Goal: Information Seeking & Learning: Understand process/instructions

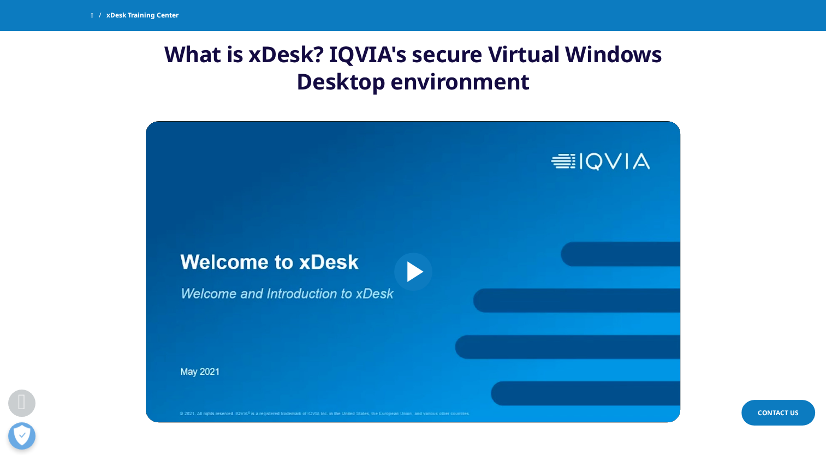
scroll to position [491, 0]
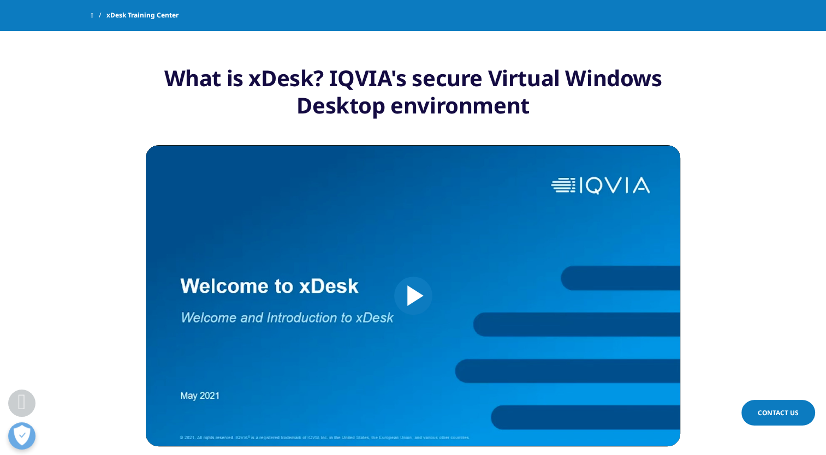
click at [413, 296] on span "Video Player" at bounding box center [413, 296] width 0 height 0
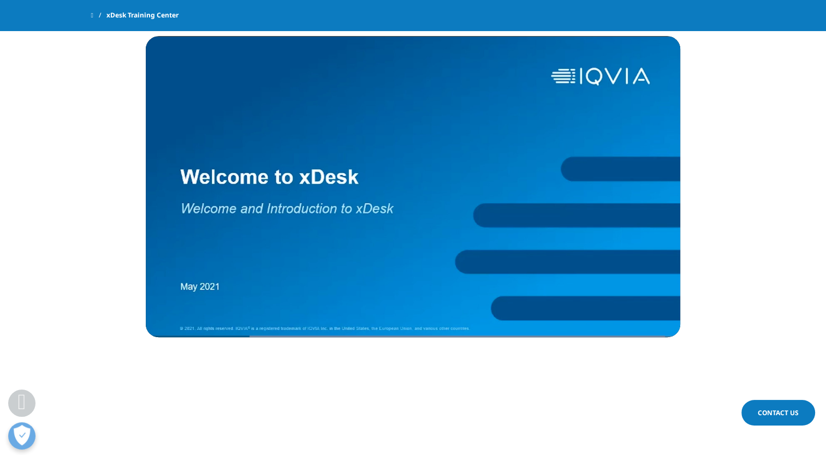
scroll to position [764, 0]
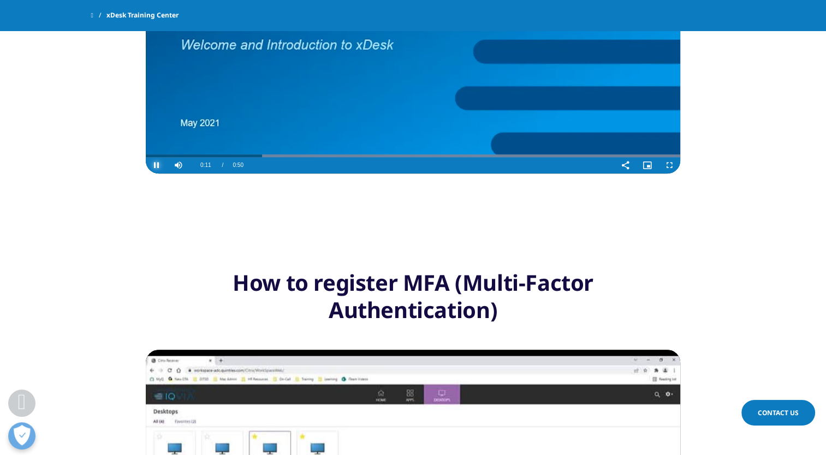
drag, startPoint x: 157, startPoint y: 165, endPoint x: 165, endPoint y: 169, distance: 9.8
click at [157, 165] on span "Video Player" at bounding box center [157, 165] width 22 height 0
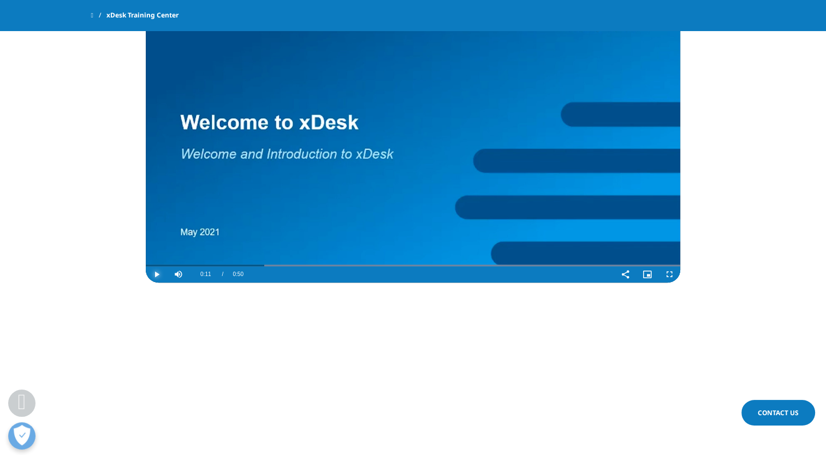
scroll to position [600, 0]
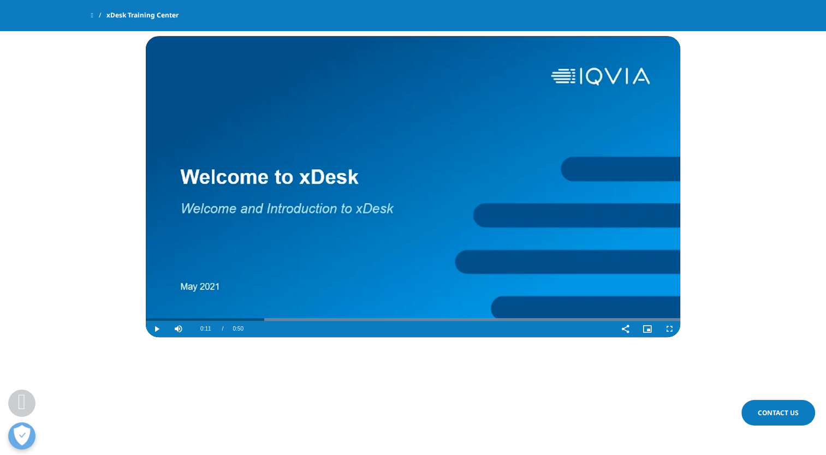
click at [568, 220] on video "Video Player" at bounding box center [413, 186] width 534 height 301
click at [670, 329] on span "Video Player" at bounding box center [669, 329] width 22 height 0
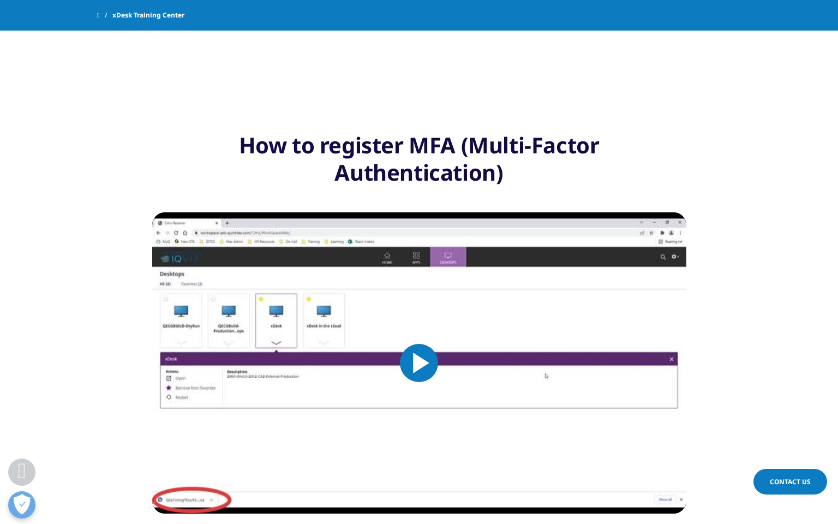
click at [152, 2] on span "Video Player" at bounding box center [163, 2] width 22 height 0
click at [198, 3] on div "37%" at bounding box center [209, 2] width 22 height 2
drag, startPoint x: 58, startPoint y: 516, endPoint x: 75, endPoint y: 515, distance: 16.4
click at [174, 10] on div "Mute 100%" at bounding box center [201, 1] width 55 height 16
click at [686, 2] on span "Video Player" at bounding box center [676, 2] width 22 height 0
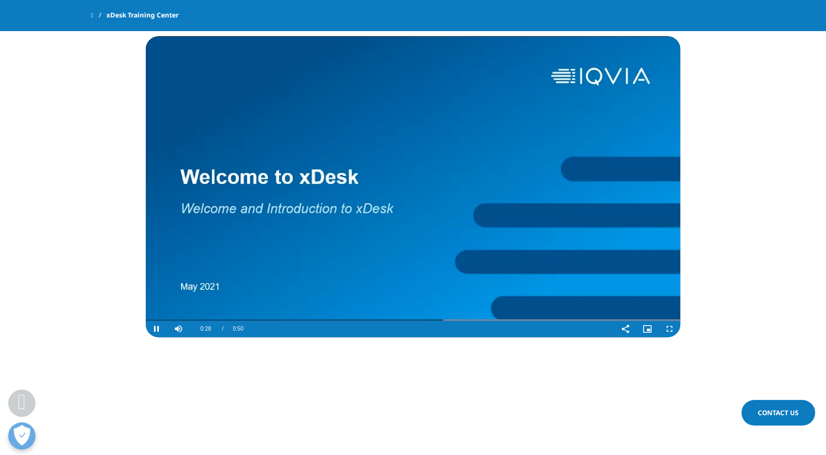
click at [364, 384] on section "What is xDesk? IQVIA's secure Virtual Windows Desktop environment Video Player …" at bounding box center [413, 147] width 826 height 477
click at [204, 328] on div "54%" at bounding box center [204, 329] width 1 height 2
drag, startPoint x: 208, startPoint y: 328, endPoint x: 230, endPoint y: 329, distance: 21.8
click at [230, 329] on div "Pause Skip Backward Skip Forward Mute 76% Current Time 0:33 / Duration 0:50 Loa…" at bounding box center [413, 329] width 534 height 16
click at [155, 329] on span "Video Player" at bounding box center [157, 329] width 22 height 0
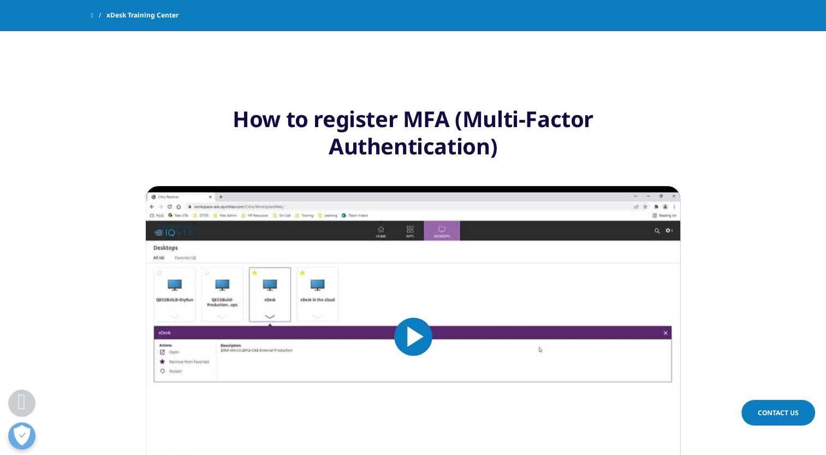
click at [402, 315] on img "Video Player" at bounding box center [413, 336] width 534 height 301
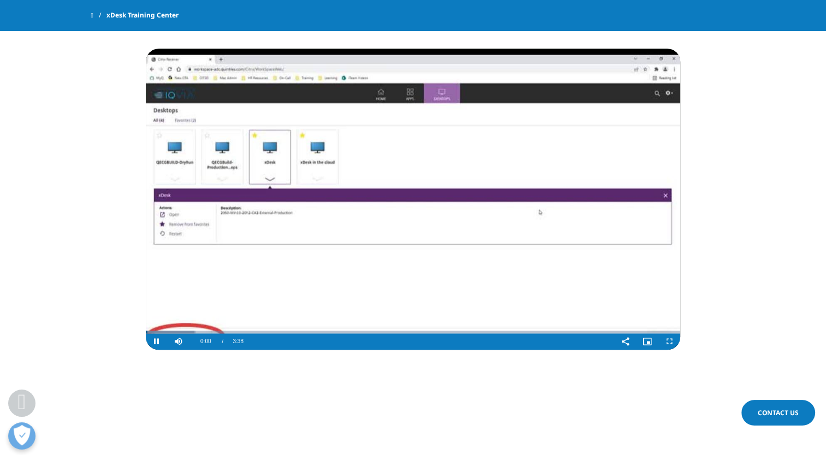
scroll to position [1014, 0]
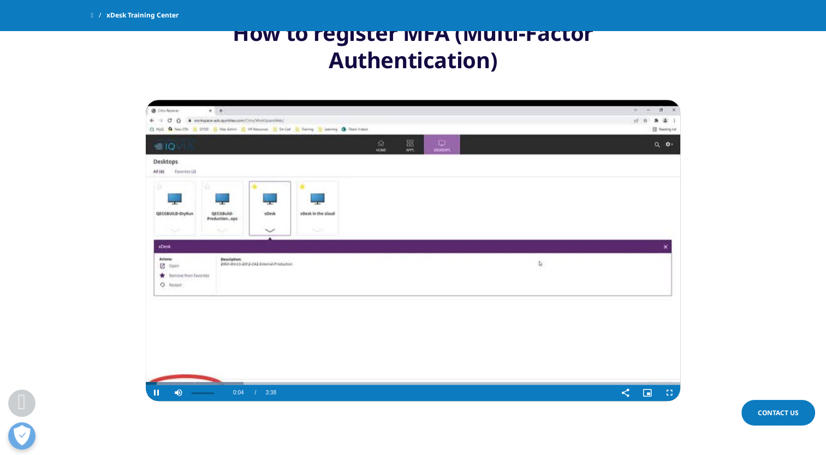
drag, startPoint x: 214, startPoint y: 392, endPoint x: 256, endPoint y: 391, distance: 42.6
click at [255, 392] on div "Pause Skip Backward Skip Forward Mute 100% Current Time 0:04 / Duration 3:38 Lo…" at bounding box center [413, 393] width 534 height 16
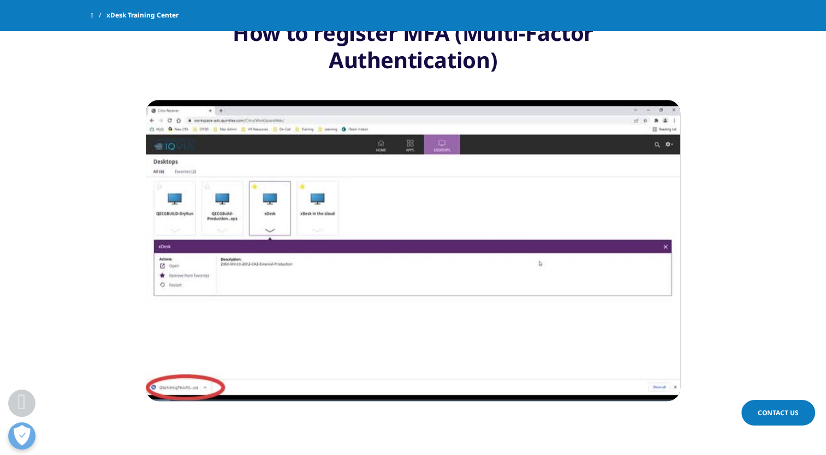
drag, startPoint x: 233, startPoint y: 382, endPoint x: 82, endPoint y: 376, distance: 150.7
click at [82, 376] on section "How to register MFA (Multi-Factor Authentication) Video Player is loading. Play…" at bounding box center [413, 211] width 826 height 477
drag, startPoint x: 164, startPoint y: 382, endPoint x: 135, endPoint y: 381, distance: 28.9
click at [135, 381] on section "How to register MFA (Multi-Factor Authentication) Video Player is loading. Play…" at bounding box center [413, 211] width 826 height 477
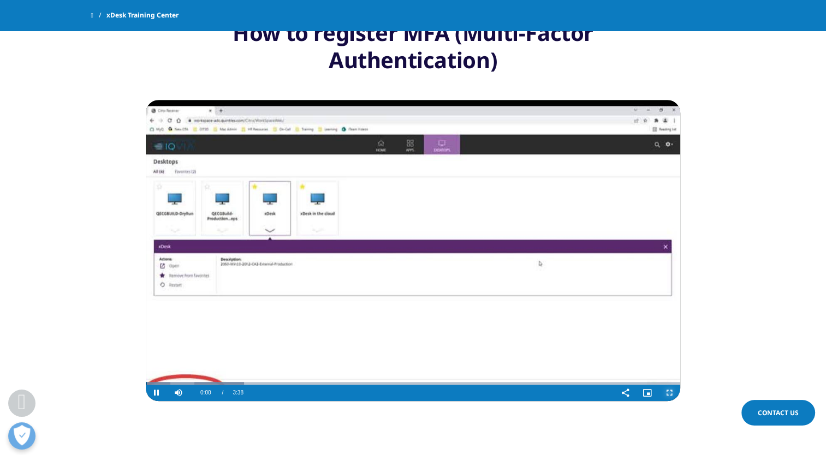
click at [665, 393] on span "Video Player" at bounding box center [669, 393] width 22 height 0
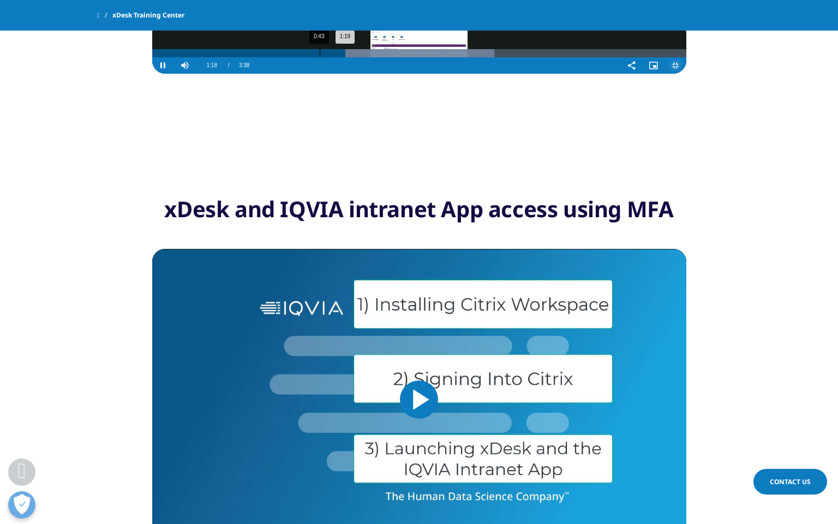
click at [320, 57] on div "0:43" at bounding box center [320, 53] width 1 height 8
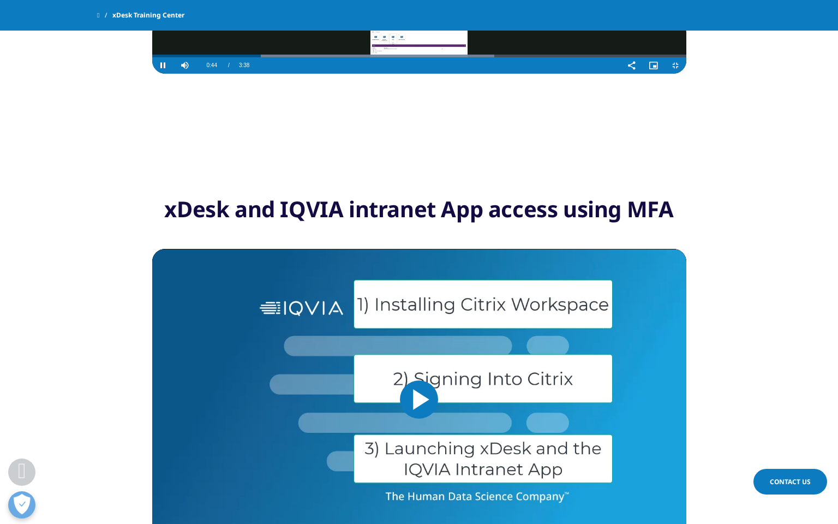
click at [563, 19] on video "Video Player" at bounding box center [419, 46] width 534 height 55
click at [686, 65] on span "Video Player" at bounding box center [676, 65] width 22 height 0
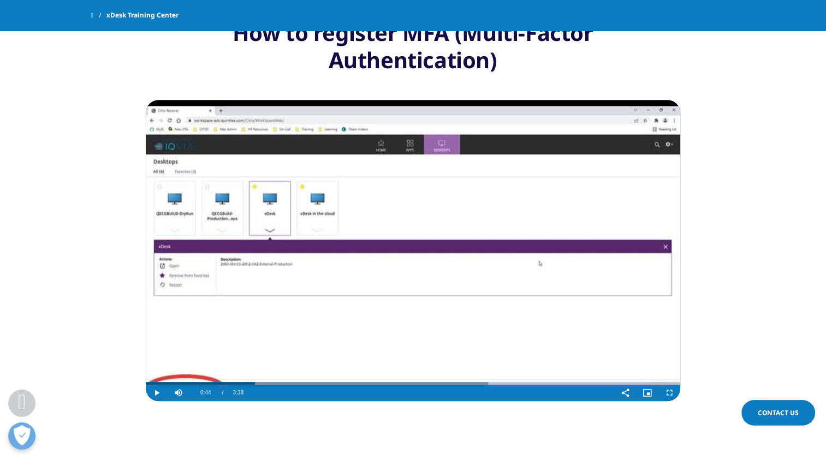
click at [424, 283] on video "Video Player" at bounding box center [413, 250] width 534 height 301
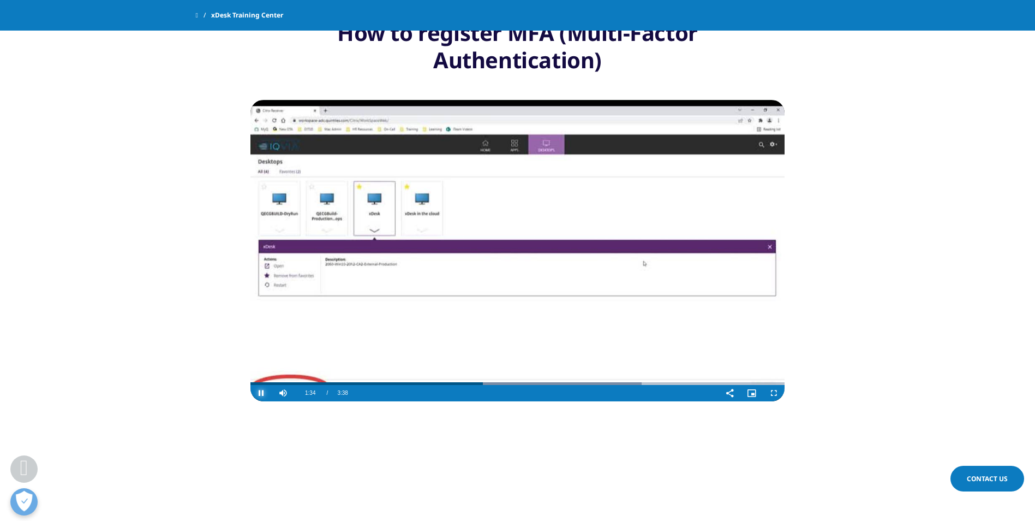
click at [259, 393] on span "Video Player" at bounding box center [261, 393] width 22 height 0
